Goal: Task Accomplishment & Management: Manage account settings

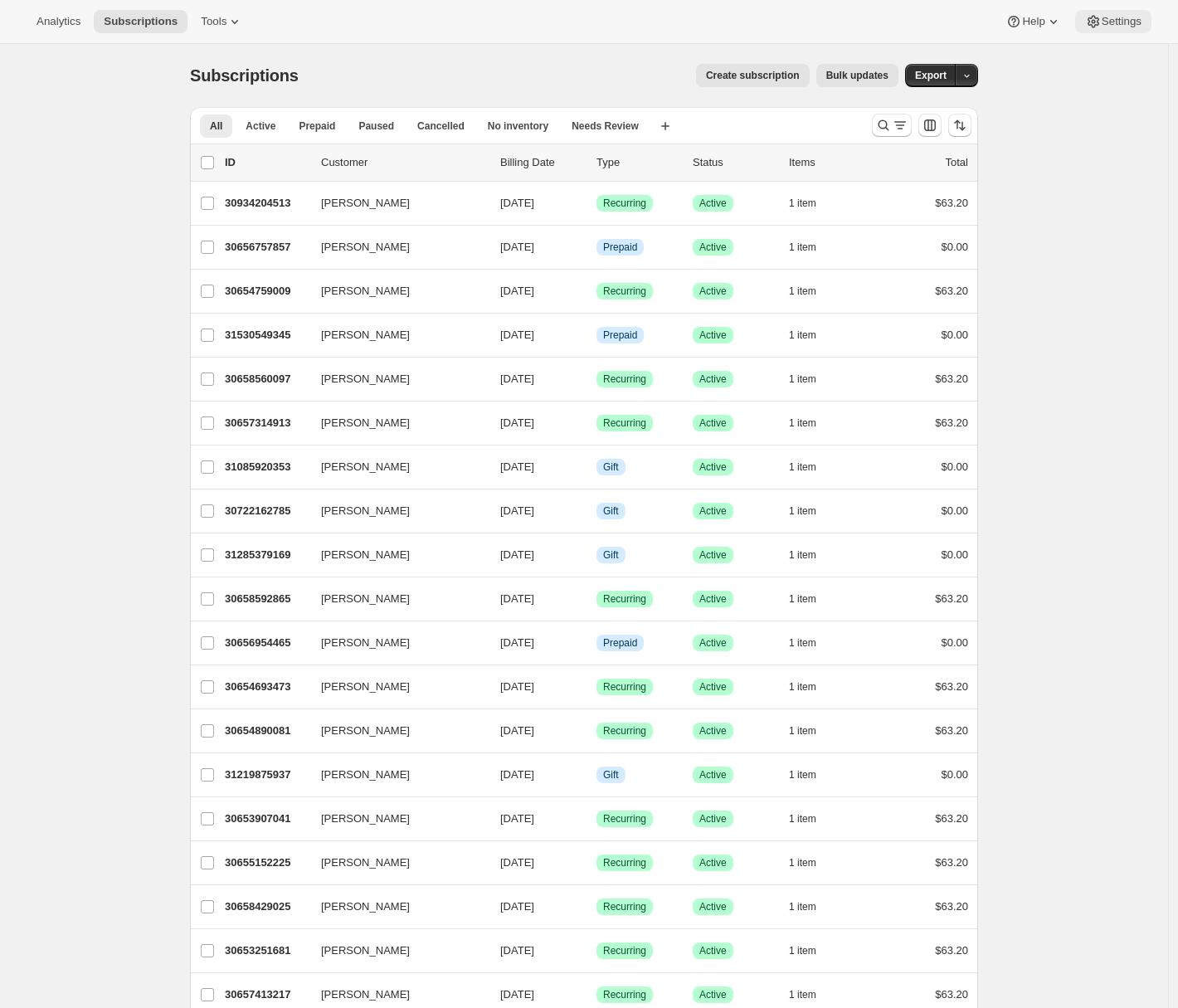
click at [1117, 24] on span "Settings" at bounding box center [1122, 21] width 40 height 13
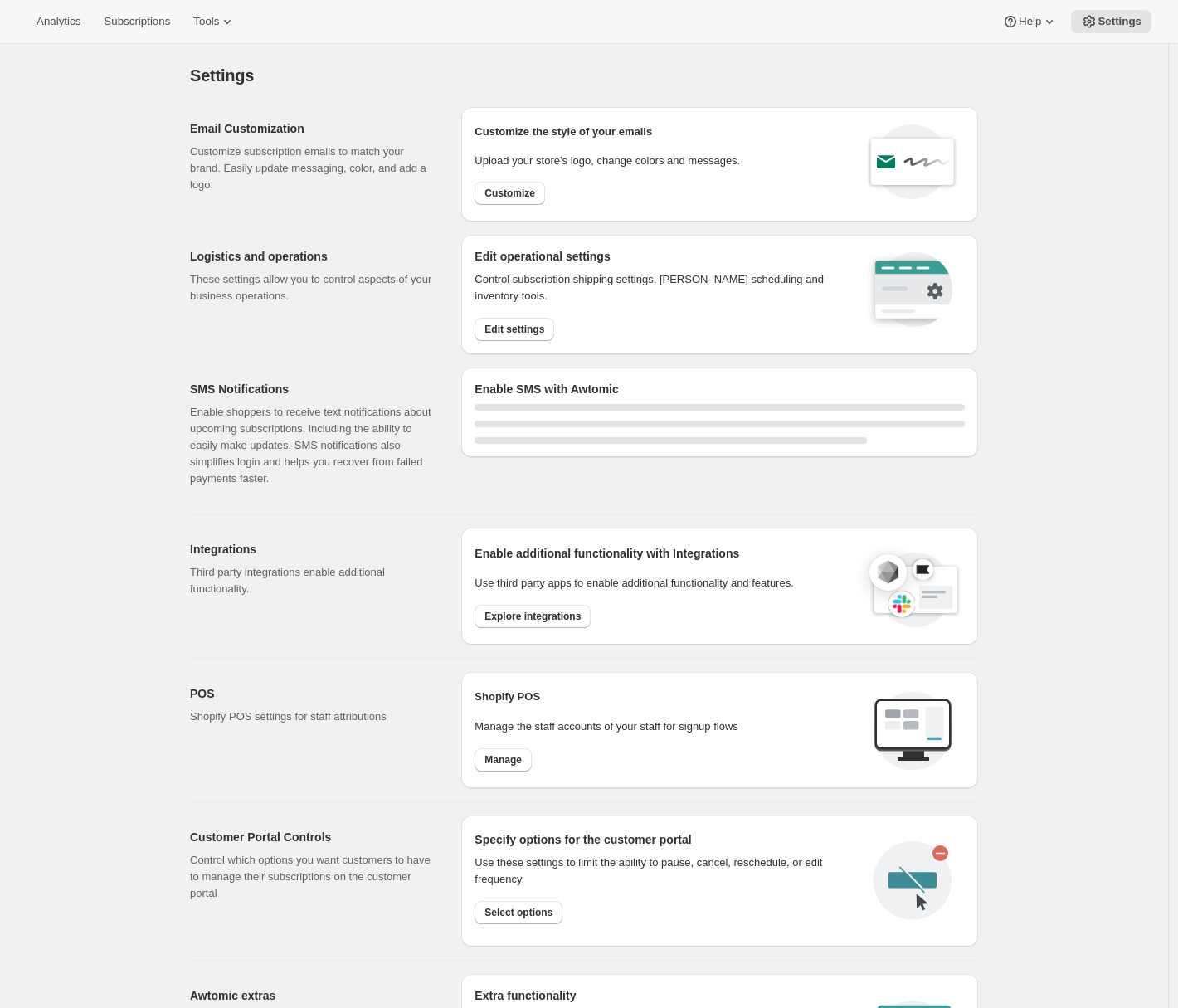
select select "22:00"
select select "09:00"
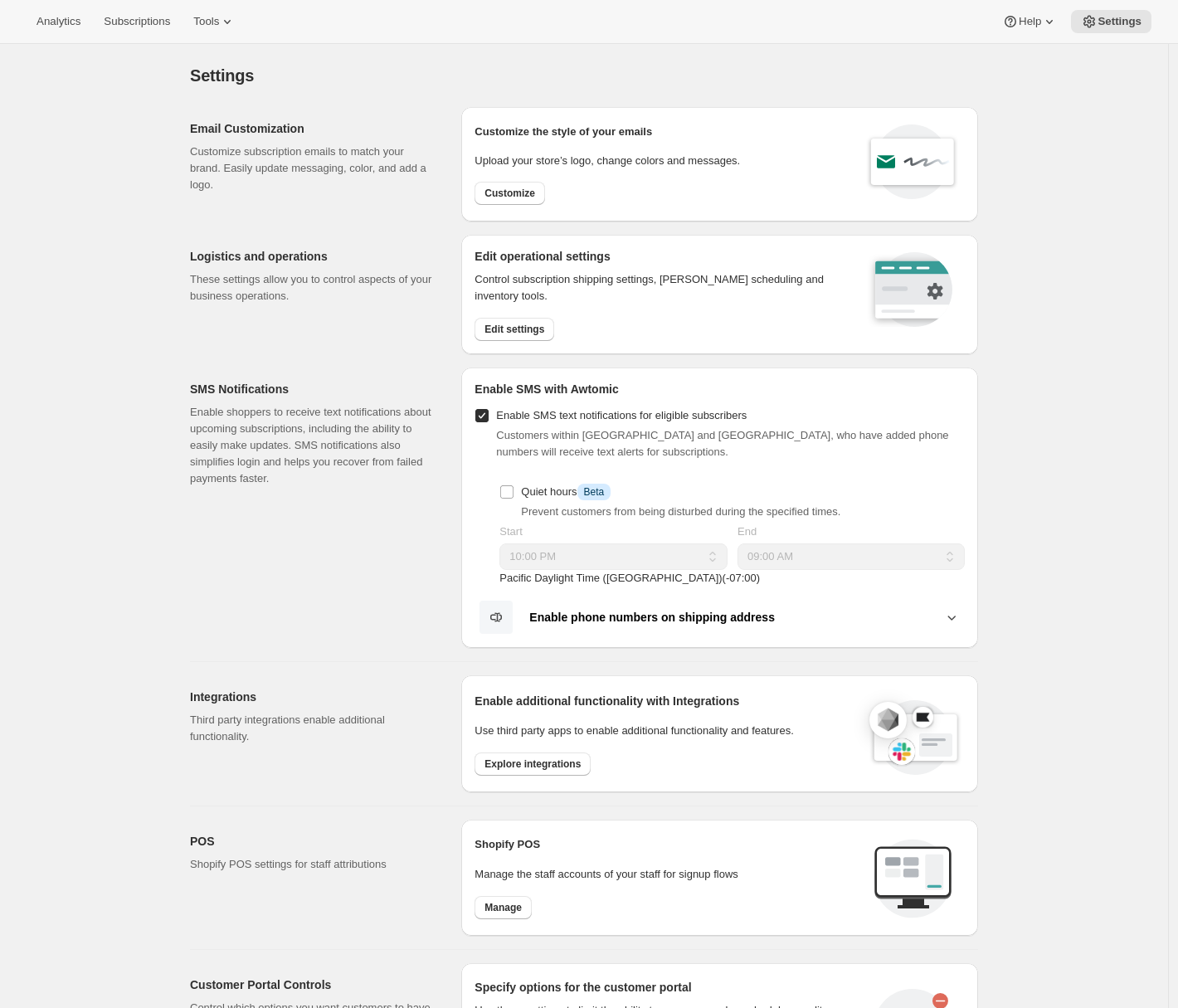
scroll to position [417, 0]
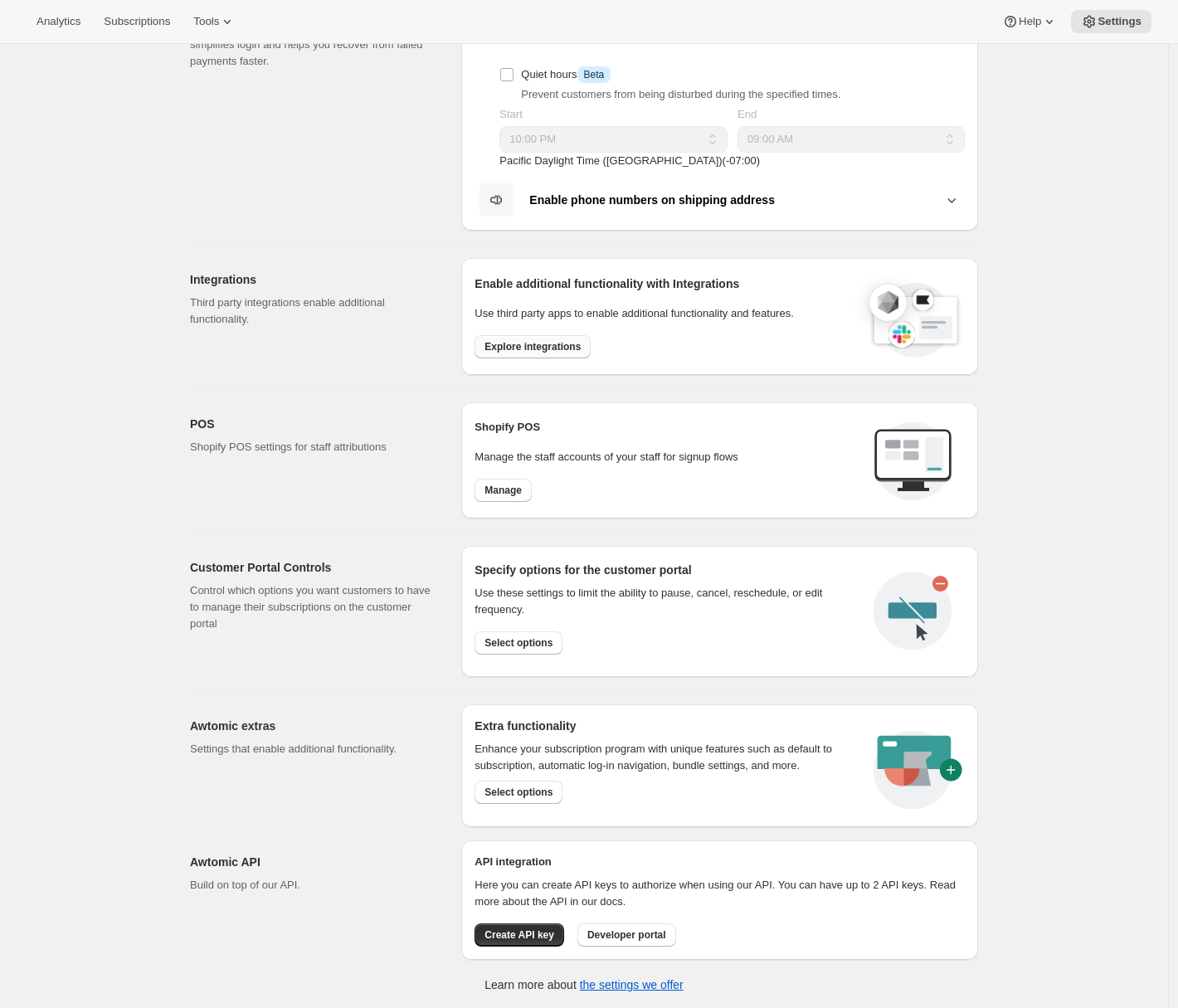
click at [576, 355] on button "Explore integrations" at bounding box center [532, 346] width 116 height 23
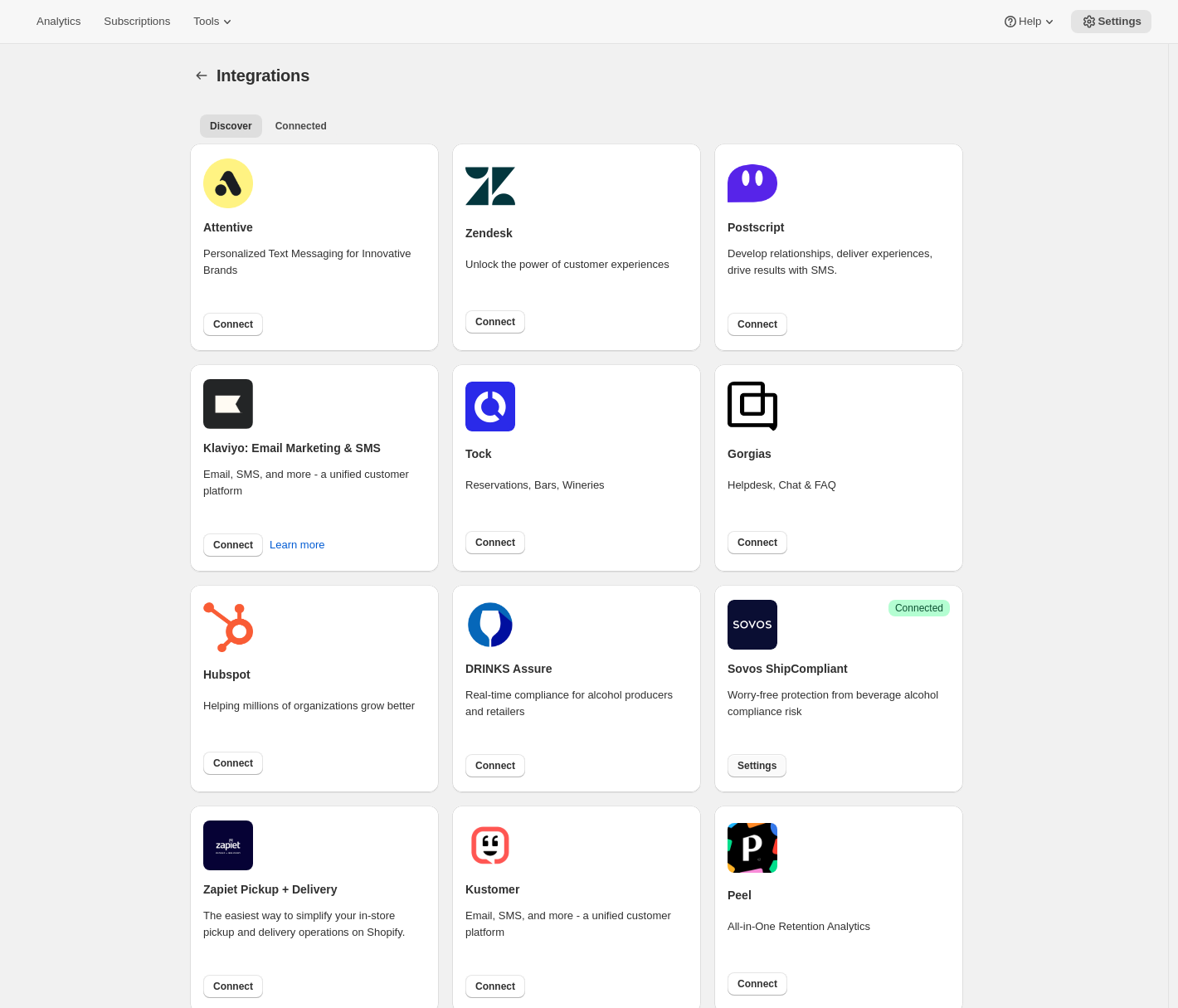
click at [747, 773] on button "Settings" at bounding box center [757, 765] width 59 height 23
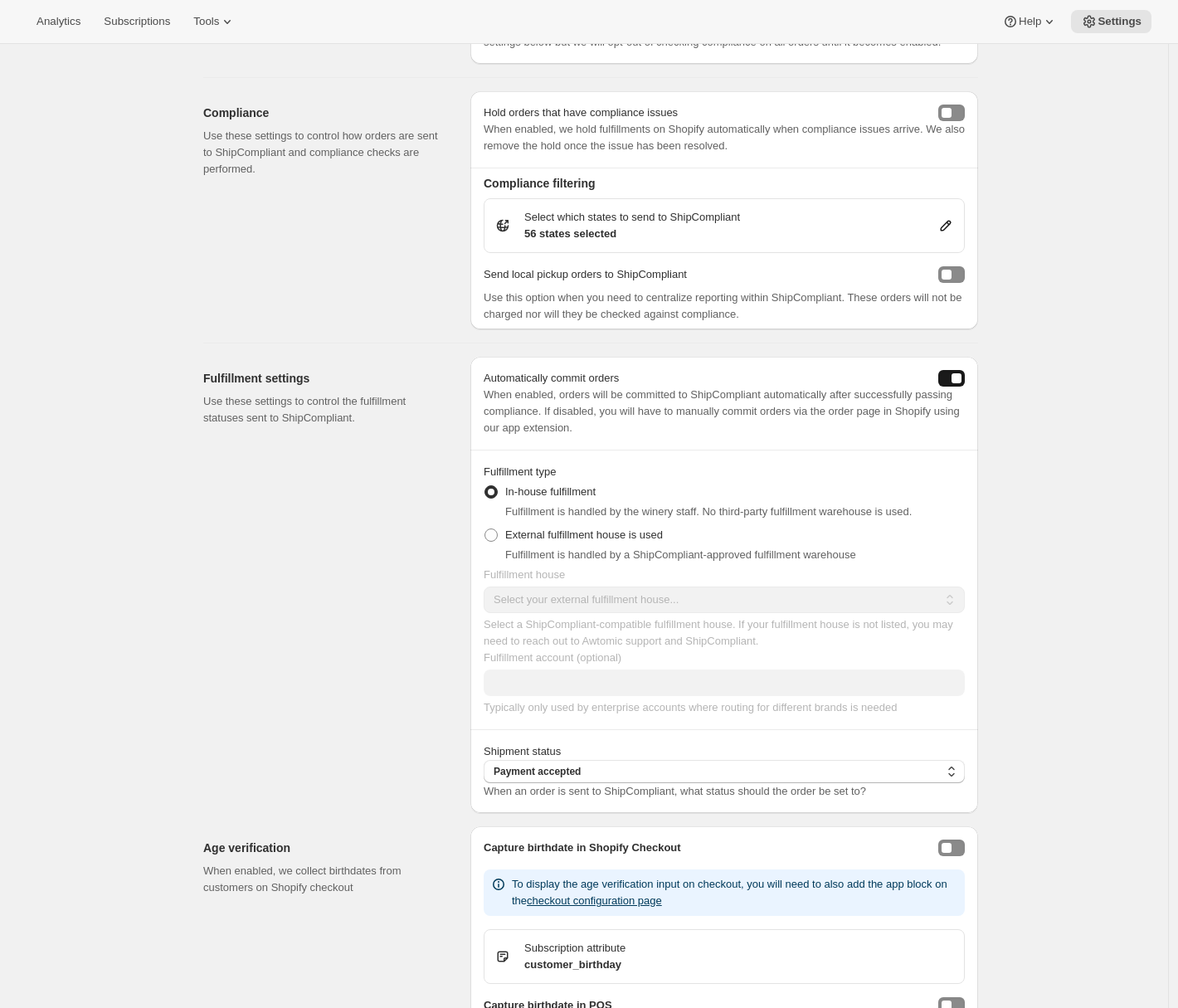
scroll to position [455, 0]
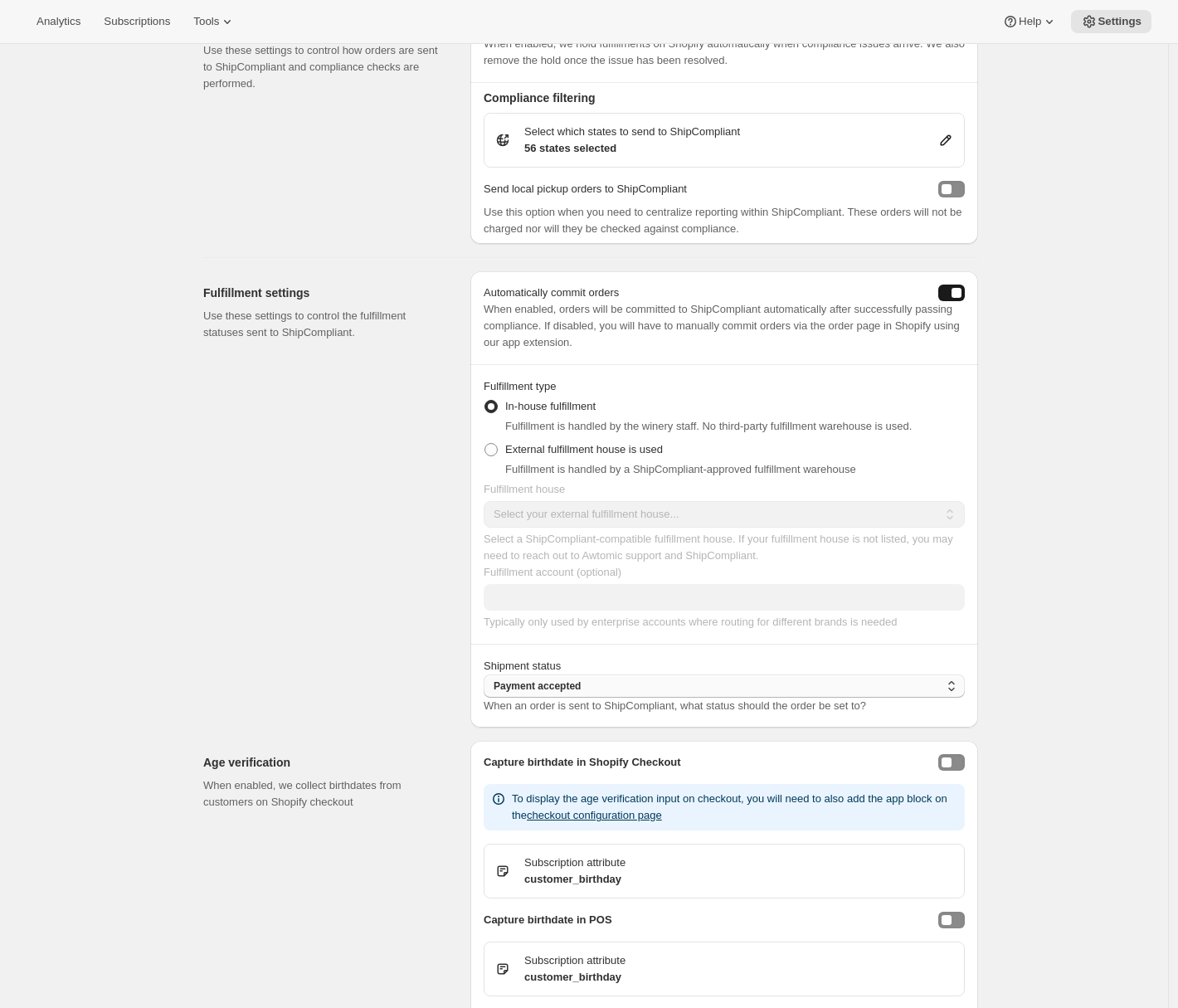
click at [572, 692] on span "Payment accepted" at bounding box center [537, 686] width 87 height 13
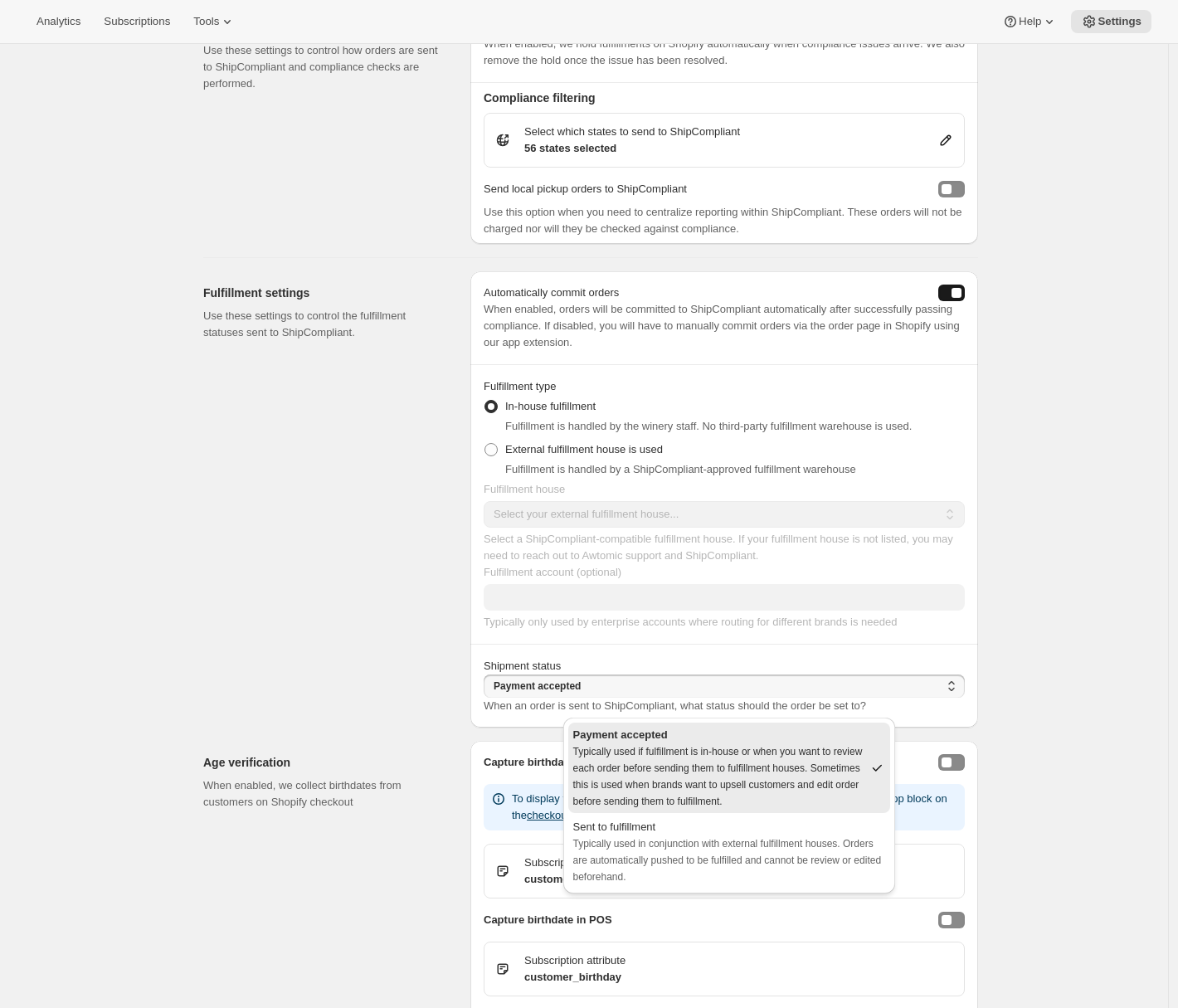
click at [392, 696] on div "Fulfillment settings Use these settings to control the fulfillment statuses sen…" at bounding box center [329, 499] width 254 height 456
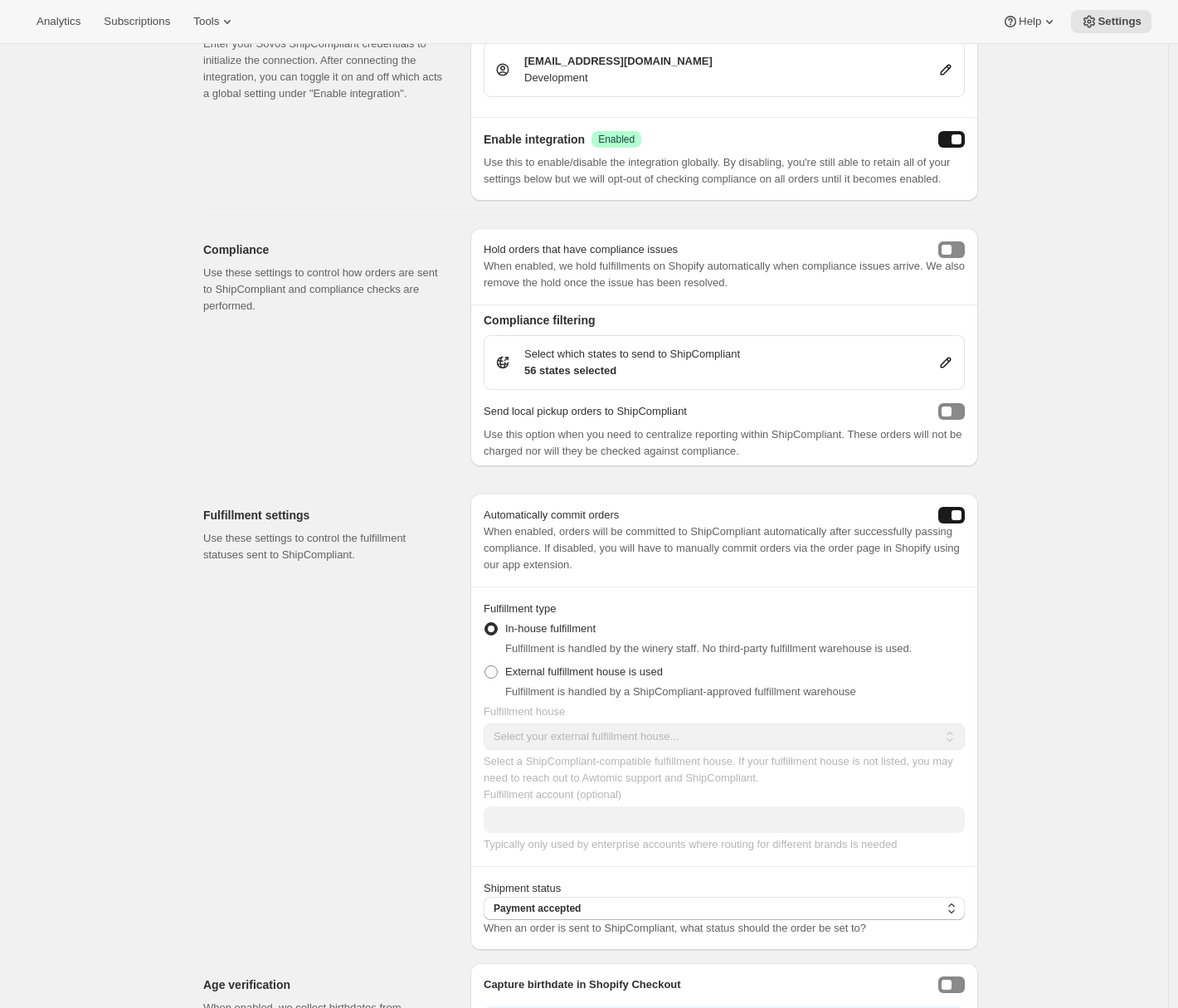
scroll to position [681, 0]
